Goal: Information Seeking & Learning: Find specific page/section

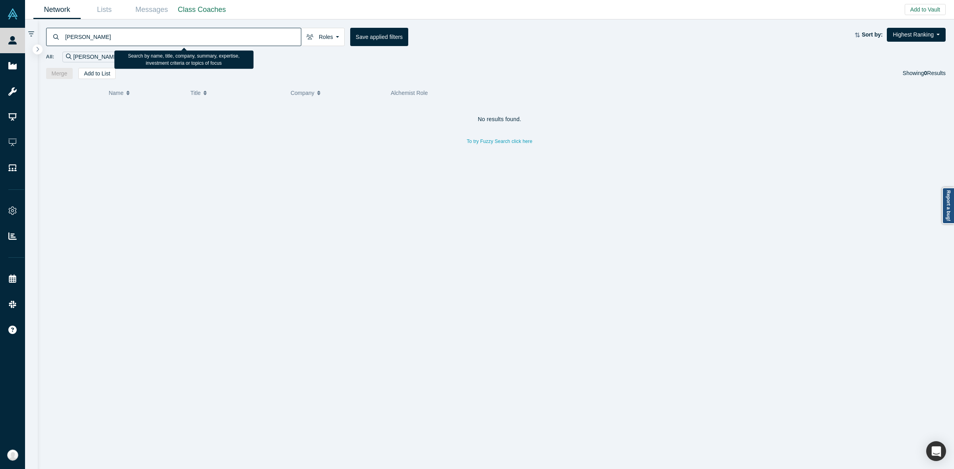
click at [277, 41] on input "[PERSON_NAME]" at bounding box center [182, 36] width 236 height 19
paste input "[PERSON_NAME]"
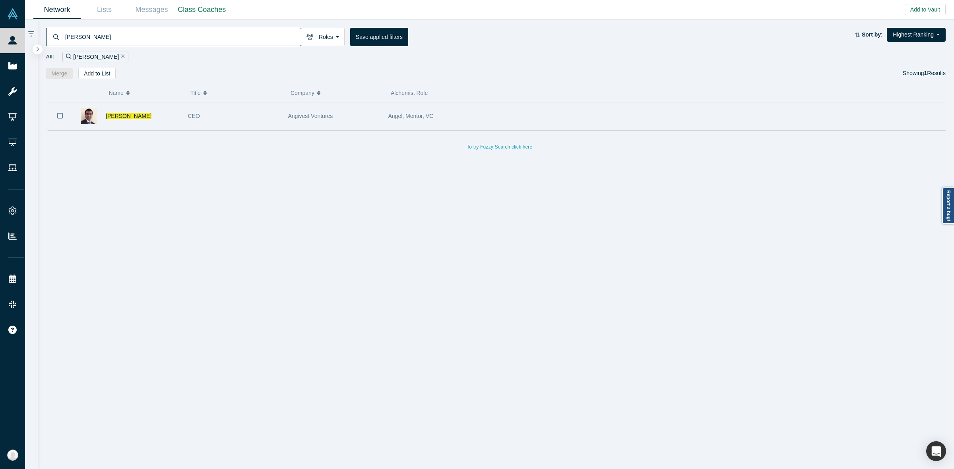
click at [263, 124] on div "CEO" at bounding box center [234, 116] width 92 height 27
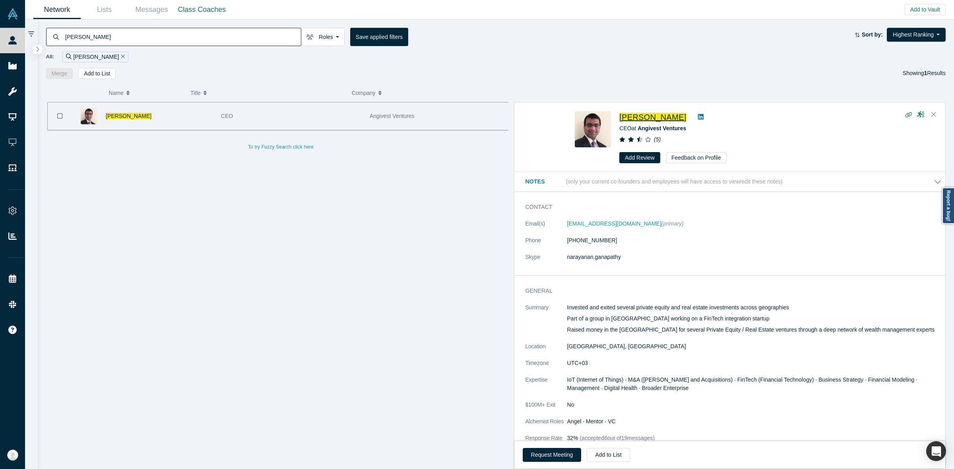
click at [242, 33] on input "[PERSON_NAME]" at bounding box center [182, 36] width 236 height 19
paste input "[PERSON_NAME]"
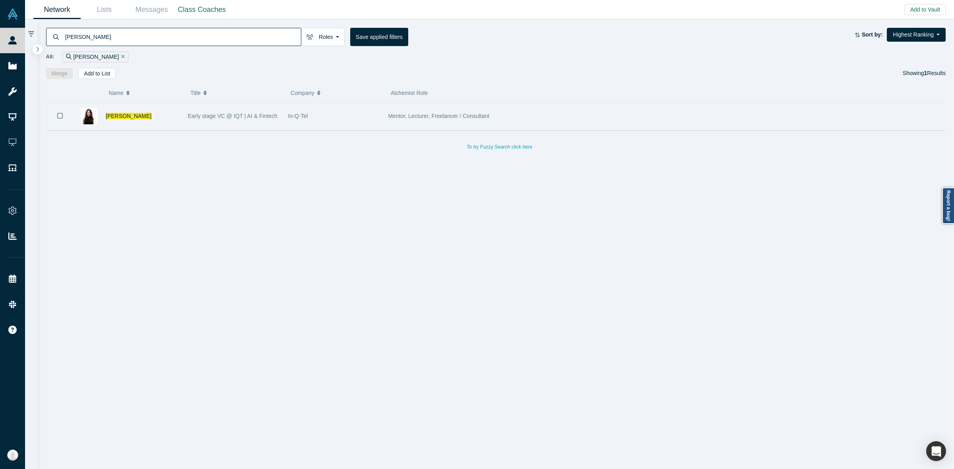
click at [212, 105] on div "Early stage VC @ IQT | AI & Fintech" at bounding box center [234, 116] width 92 height 27
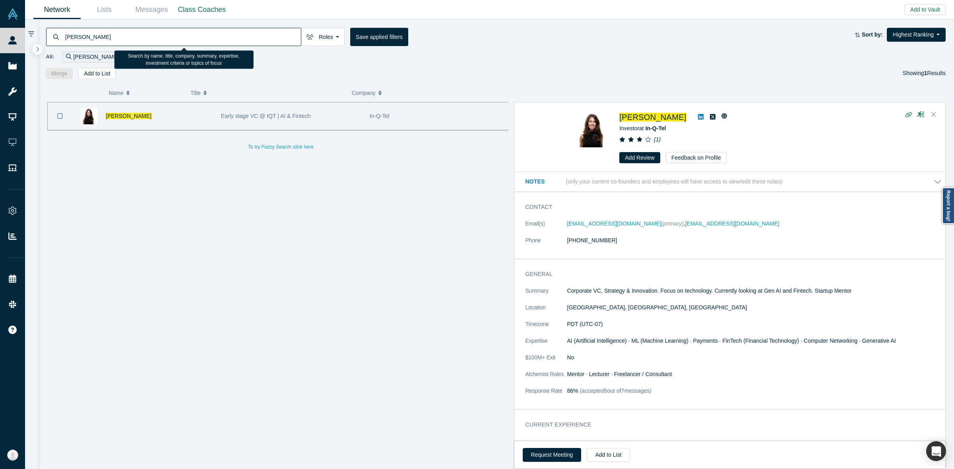
click at [248, 39] on input "[PERSON_NAME]" at bounding box center [182, 36] width 236 height 19
paste input "[PERSON_NAME]"
click at [248, 39] on input "[PERSON_NAME]" at bounding box center [182, 36] width 236 height 19
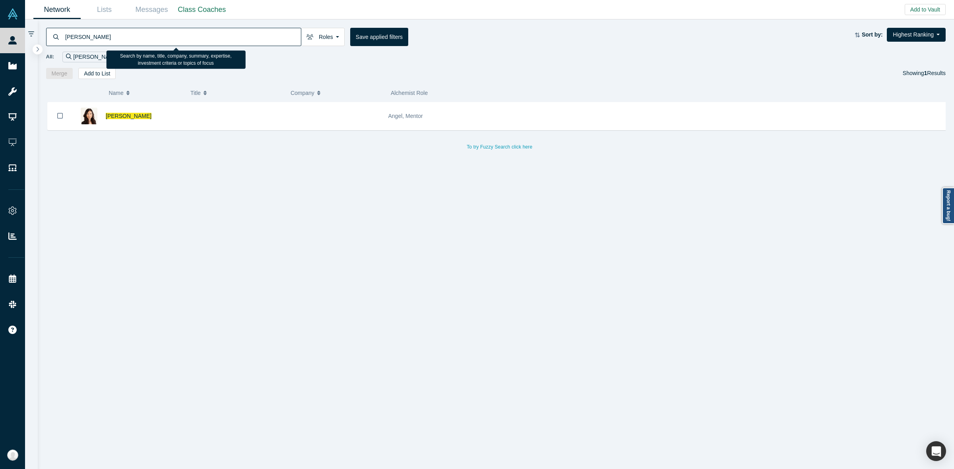
click at [221, 44] on input "[PERSON_NAME]" at bounding box center [182, 36] width 236 height 19
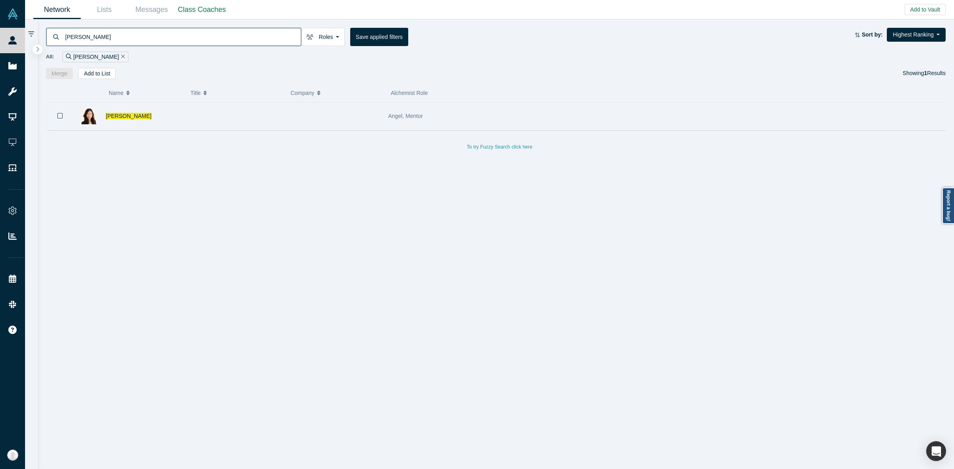
click at [222, 110] on div at bounding box center [234, 116] width 100 height 27
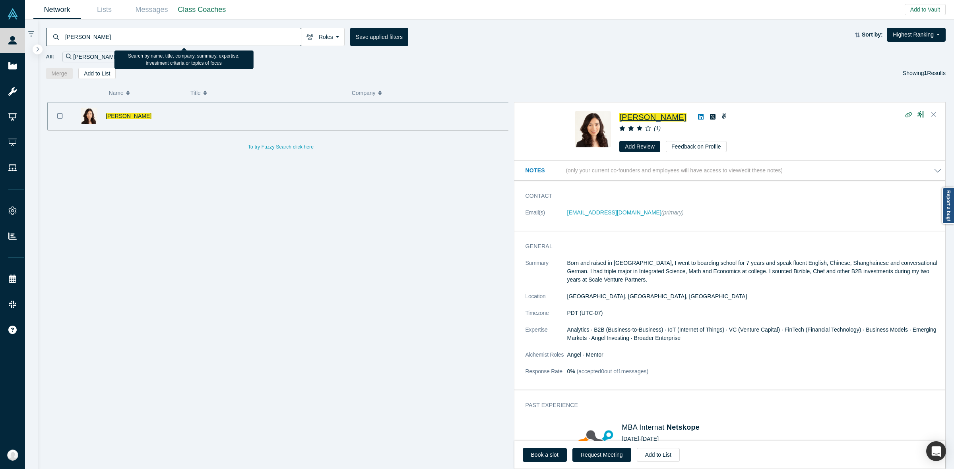
click at [258, 41] on input "[PERSON_NAME]" at bounding box center [182, 36] width 236 height 19
paste input "[PERSON_NAME]"
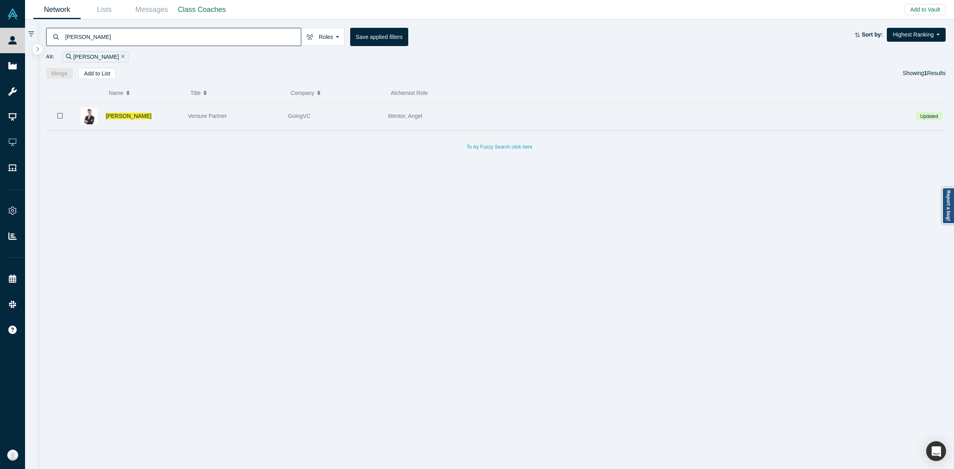
click at [320, 114] on div "GoingVC" at bounding box center [334, 116] width 92 height 27
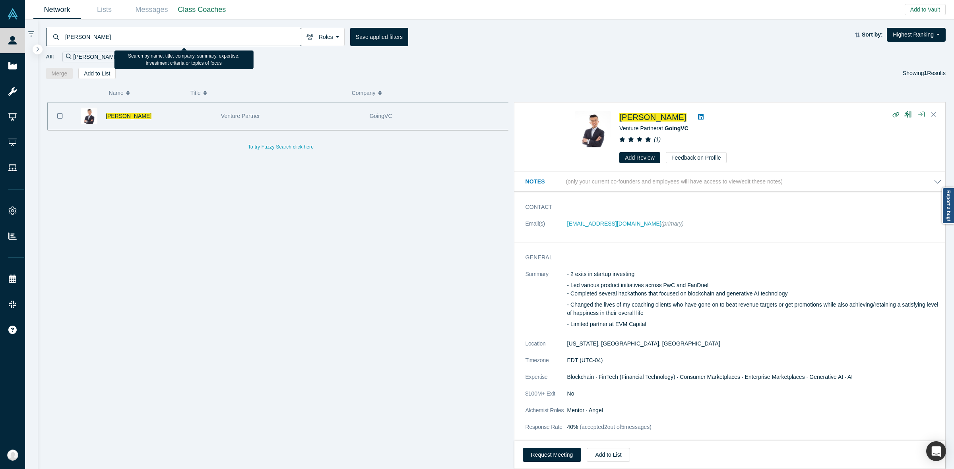
click at [261, 31] on input "[PERSON_NAME]" at bounding box center [182, 36] width 236 height 19
paste input "Lyon Wo"
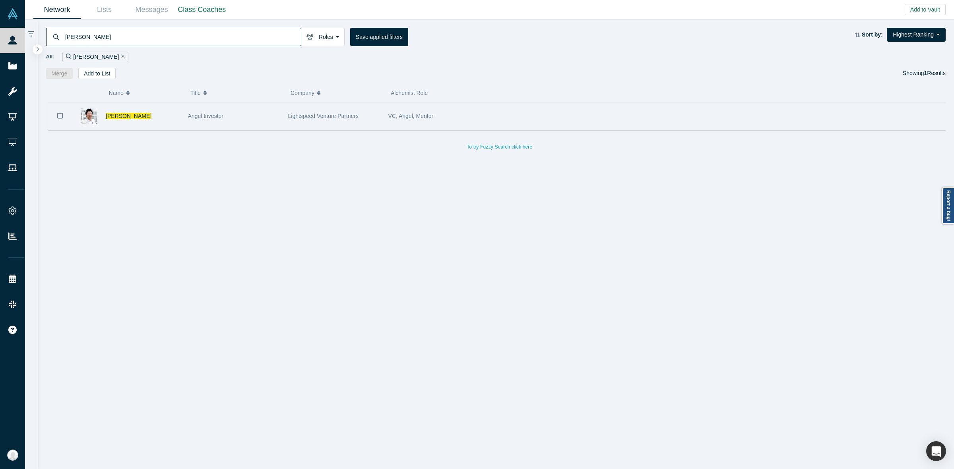
click at [348, 119] on span "Lightspeed Venture Partners" at bounding box center [323, 116] width 70 height 6
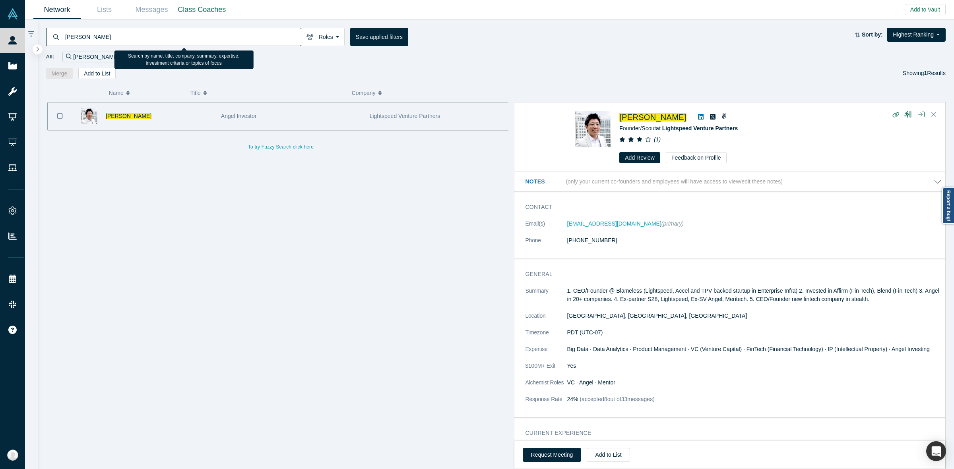
click at [252, 43] on input "[PERSON_NAME]" at bounding box center [182, 36] width 236 height 19
paste input "[PERSON_NAME]"
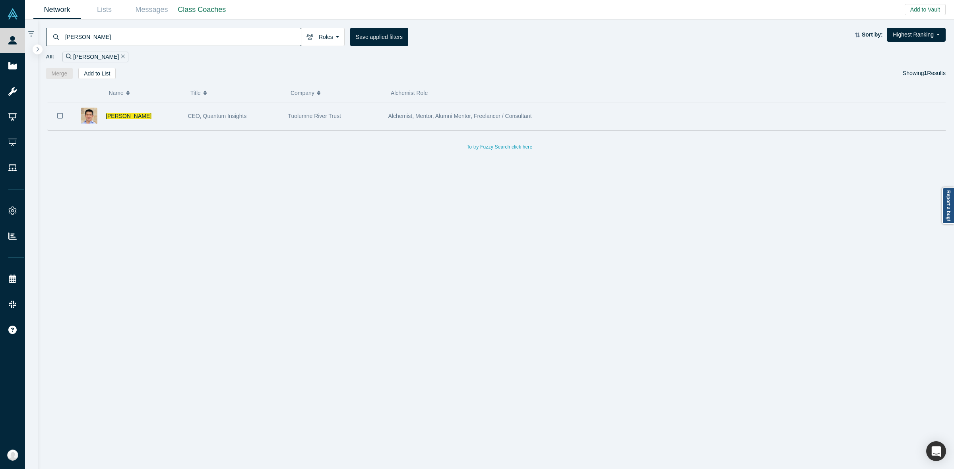
click at [232, 122] on div "CEO, Quantum Insights" at bounding box center [234, 116] width 92 height 27
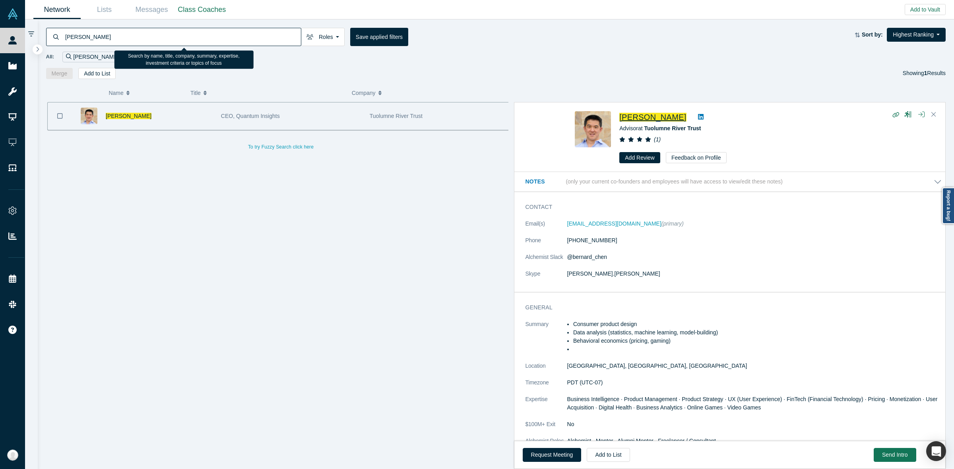
click at [282, 38] on input "[PERSON_NAME]" at bounding box center [182, 36] width 236 height 19
paste input "[PERSON_NAME]"
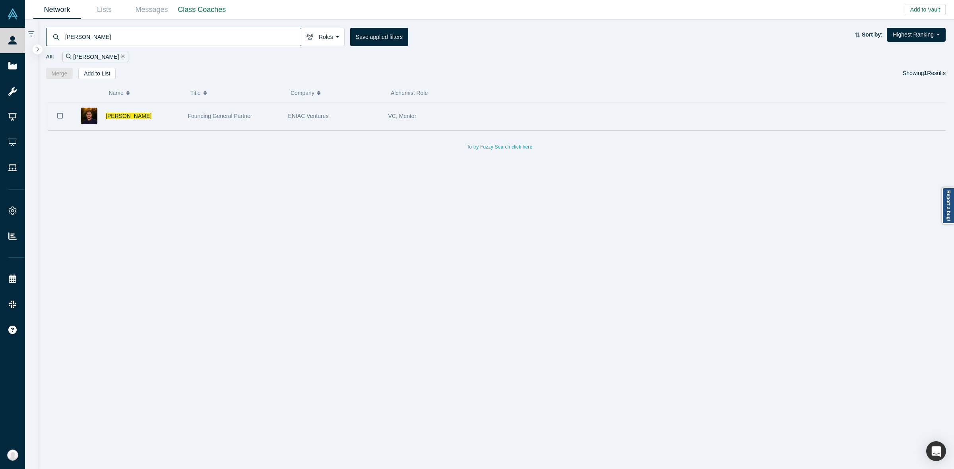
click at [507, 116] on div "VC, Mentor" at bounding box center [645, 116] width 515 height 27
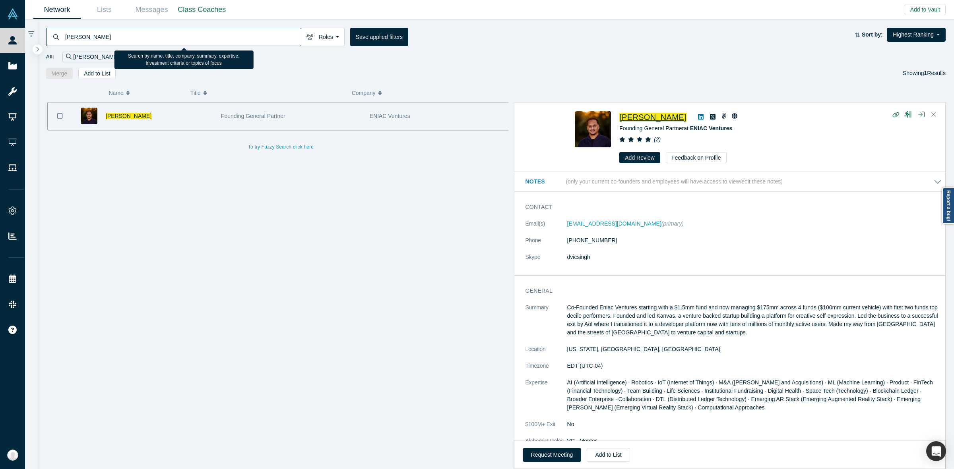
click at [272, 43] on input "[PERSON_NAME]" at bounding box center [182, 36] width 236 height 19
paste input "[PERSON_NAME]"
type input "[PERSON_NAME]"
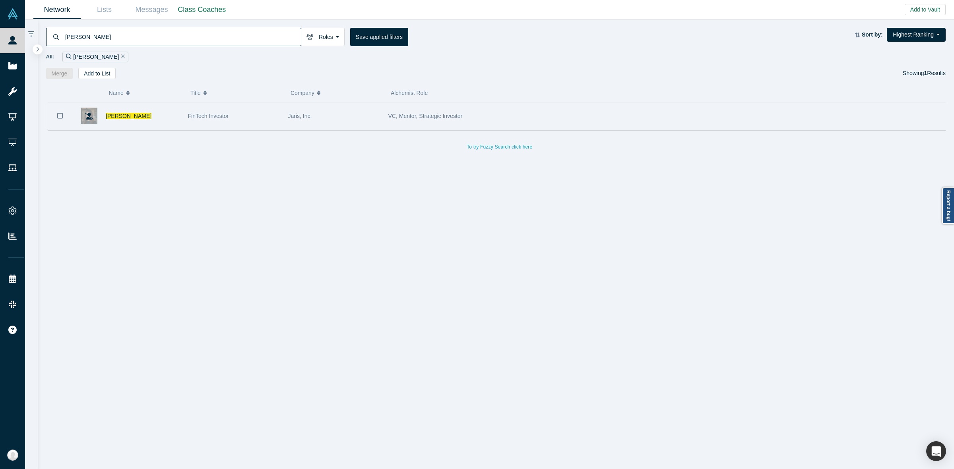
click at [333, 120] on div "Jaris, Inc." at bounding box center [334, 116] width 92 height 27
